Goal: Task Accomplishment & Management: Use online tool/utility

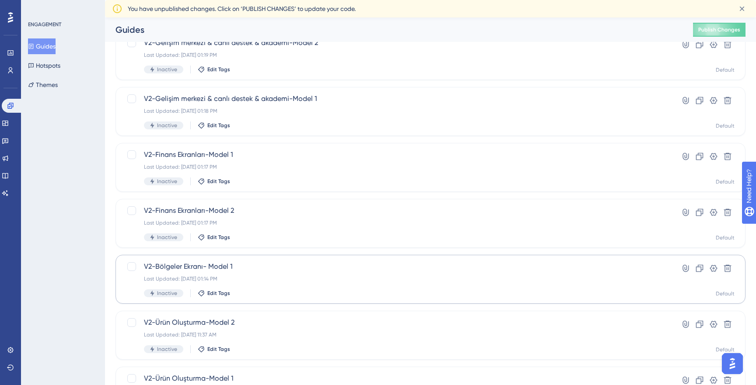
scroll to position [192, 0]
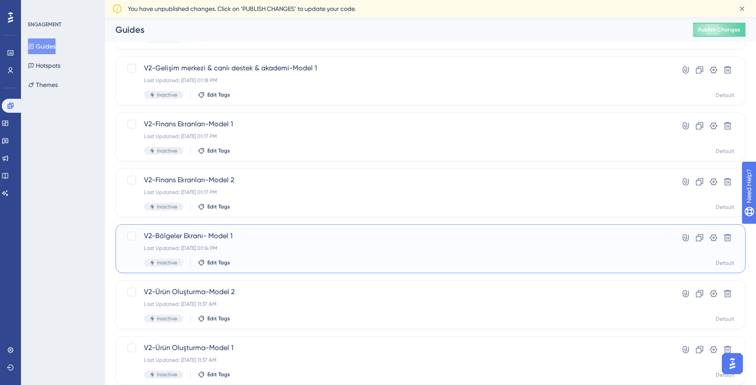
click at [288, 233] on span "V2-Bölgeler Ekranı- Model 1" at bounding box center [395, 236] width 503 height 10
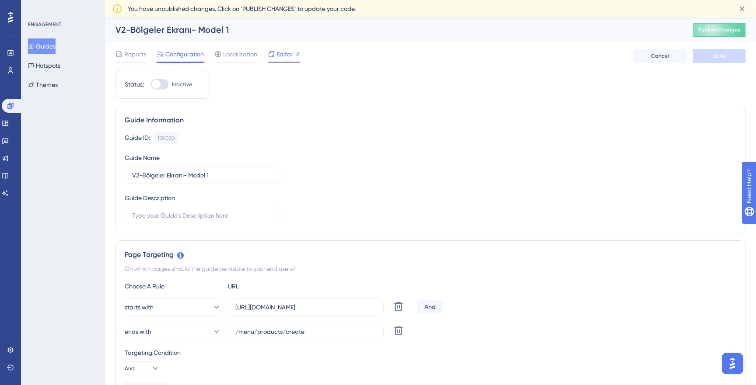
click at [275, 53] on div "Editor" at bounding box center [284, 54] width 32 height 10
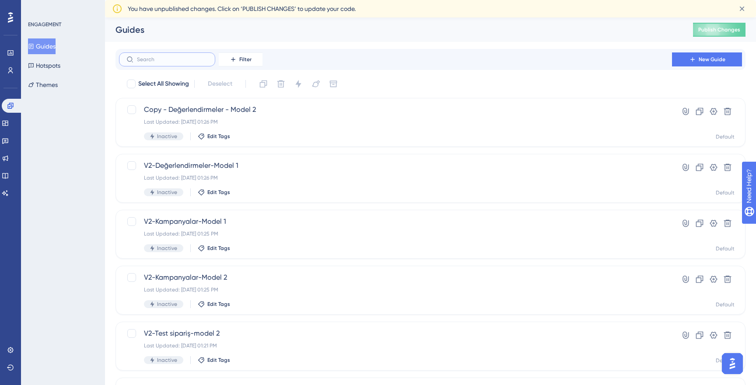
click at [180, 59] on input "text" at bounding box center [172, 59] width 71 height 6
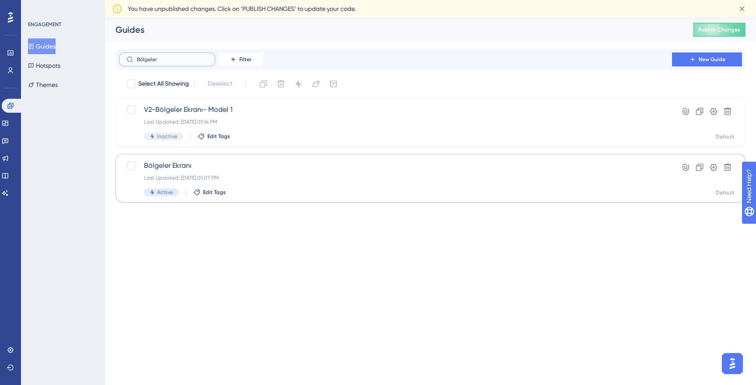
type input "Bölgeler"
click at [198, 161] on span "Bölgeler Ekranı" at bounding box center [395, 166] width 503 height 10
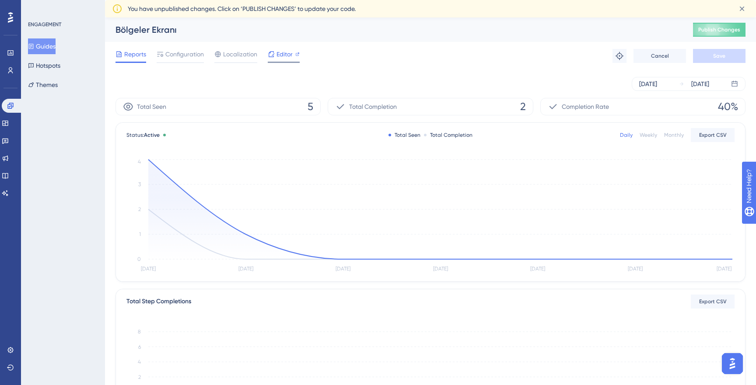
click at [277, 53] on span "Editor" at bounding box center [284, 54] width 16 height 10
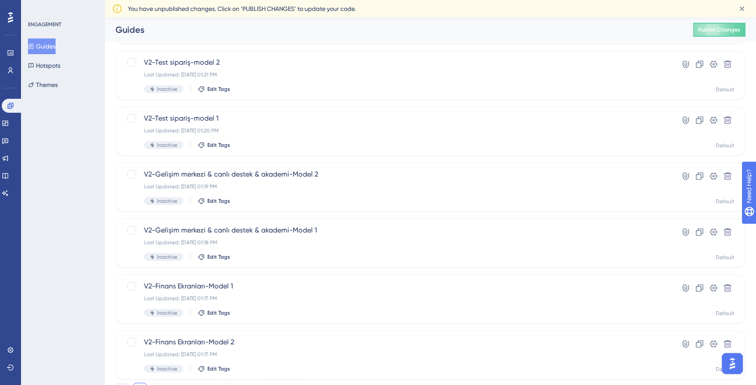
scroll to position [293, 0]
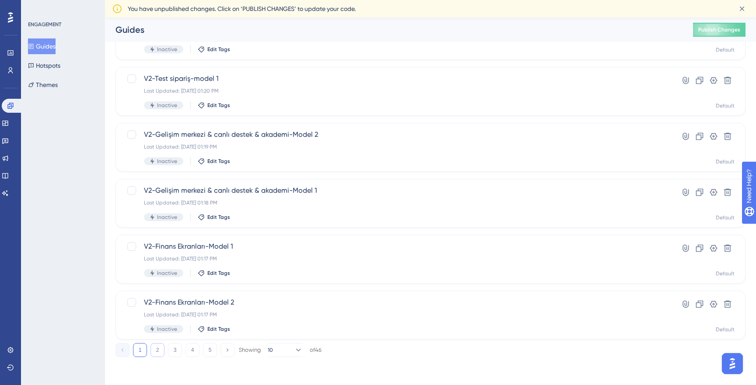
click at [161, 349] on button "2" at bounding box center [157, 350] width 14 height 14
click at [284, 351] on button "10" at bounding box center [285, 350] width 35 height 14
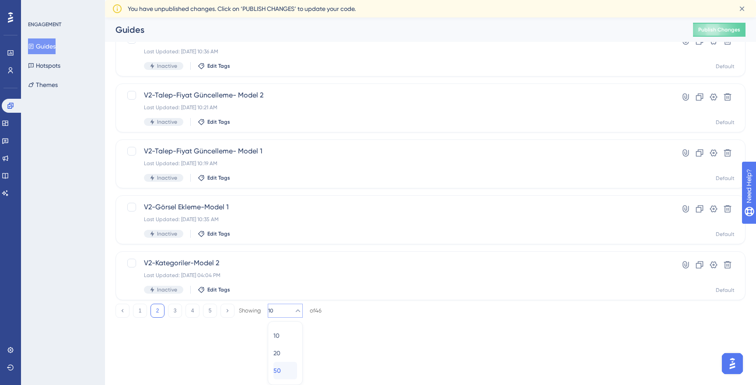
click at [287, 365] on div "50 50" at bounding box center [285, 370] width 24 height 17
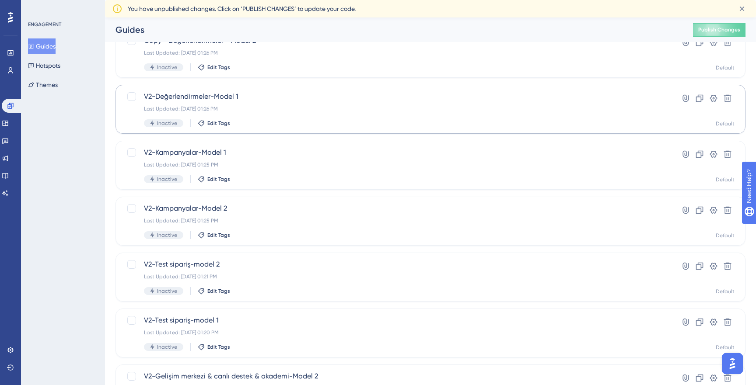
scroll to position [52, 0]
click at [304, 217] on div "Last Updated: Aug 14 2025, 01:25 PM" at bounding box center [395, 220] width 503 height 7
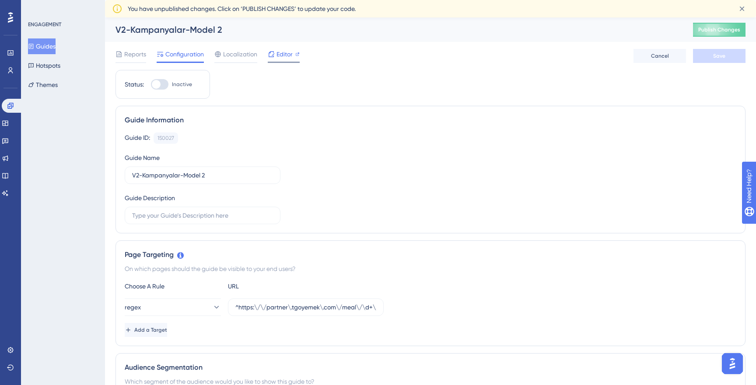
click at [270, 52] on icon at bounding box center [271, 54] width 7 height 7
click at [20, 109] on link at bounding box center [12, 106] width 21 height 14
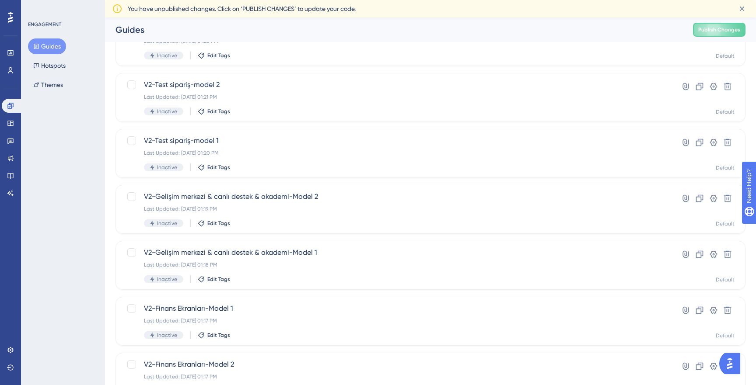
scroll to position [293, 0]
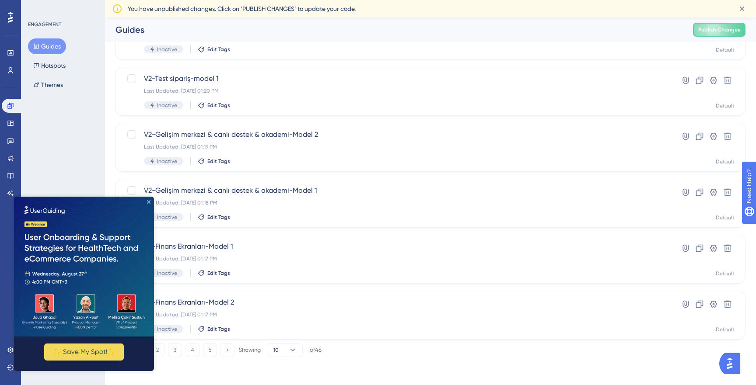
click at [150, 202] on icon "Close Preview" at bounding box center [148, 201] width 3 height 3
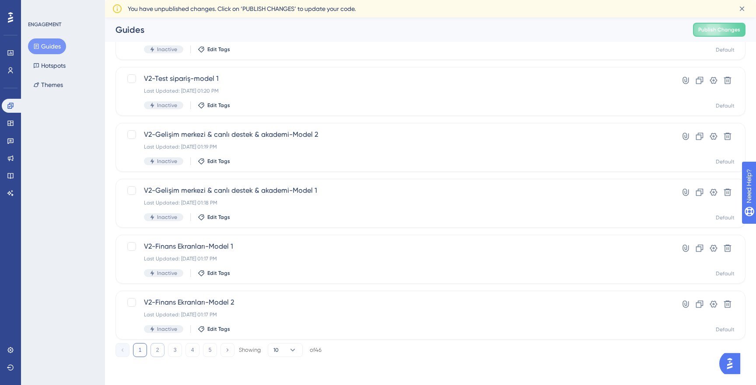
click at [159, 344] on button "2" at bounding box center [157, 350] width 14 height 14
click at [176, 350] on button "3" at bounding box center [175, 350] width 14 height 14
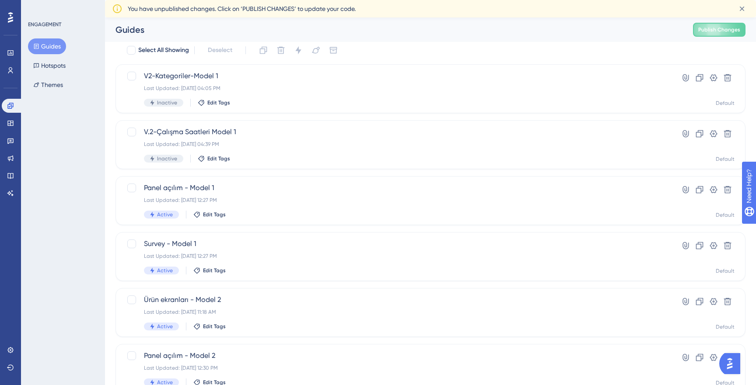
scroll to position [0, 0]
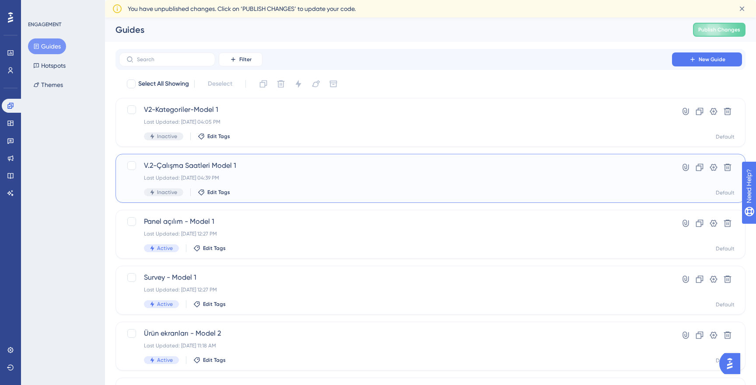
click at [258, 169] on span "V.2-Çalışma Saatleri Model 1" at bounding box center [395, 166] width 503 height 10
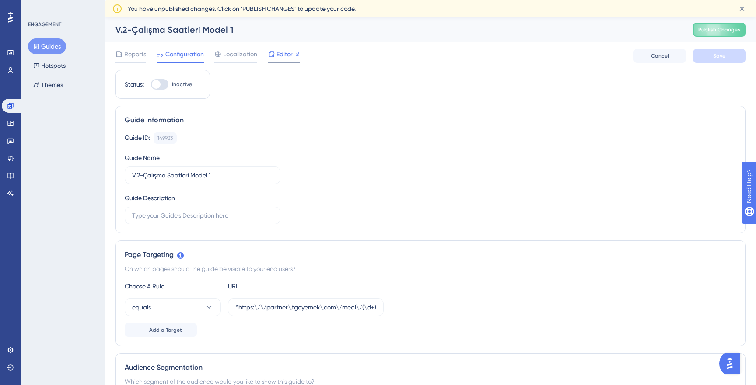
click at [280, 57] on span "Editor" at bounding box center [284, 54] width 16 height 10
